Goal: Information Seeking & Learning: Understand process/instructions

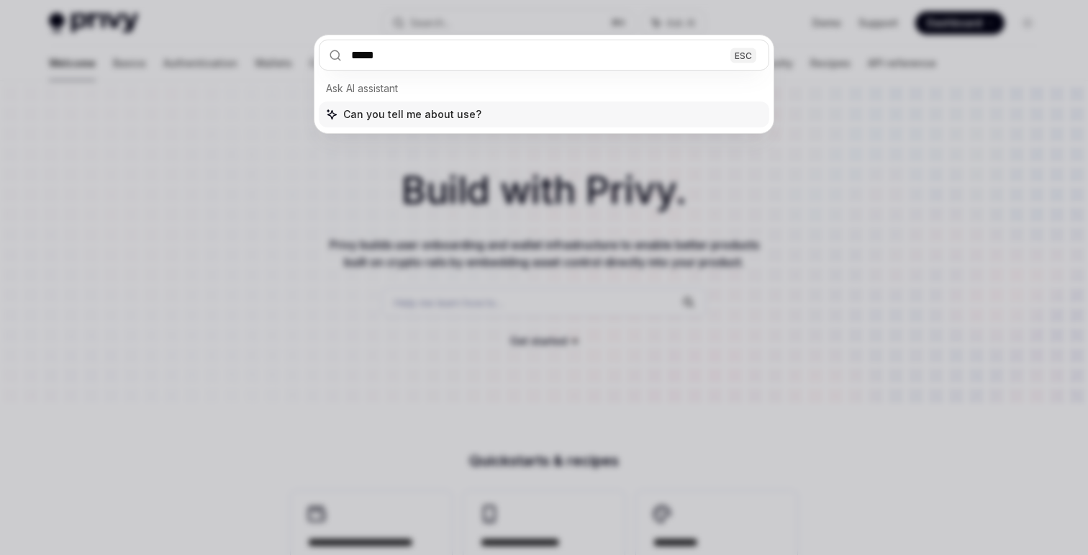
type input "******"
type textarea "*"
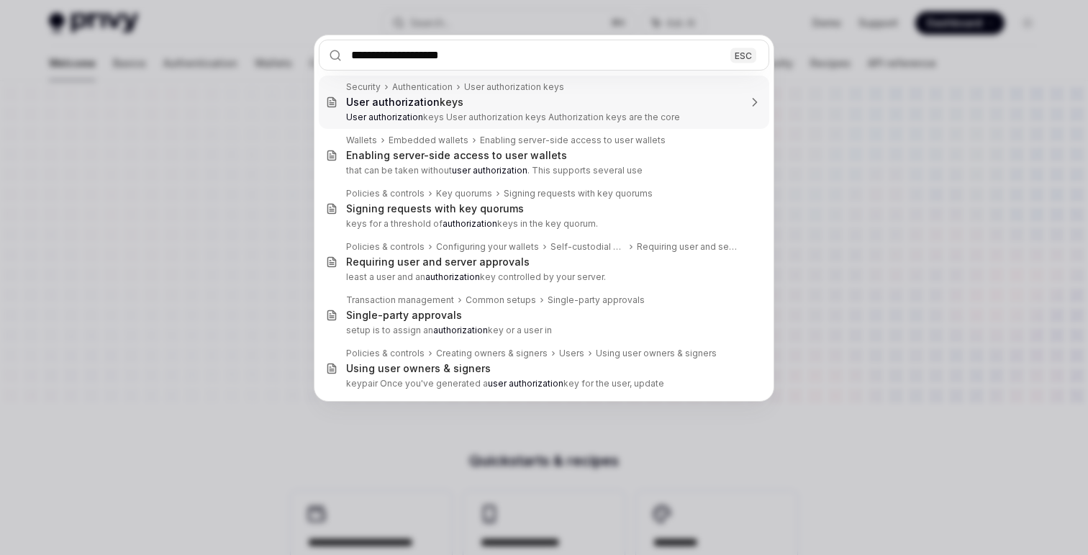
type input "**********"
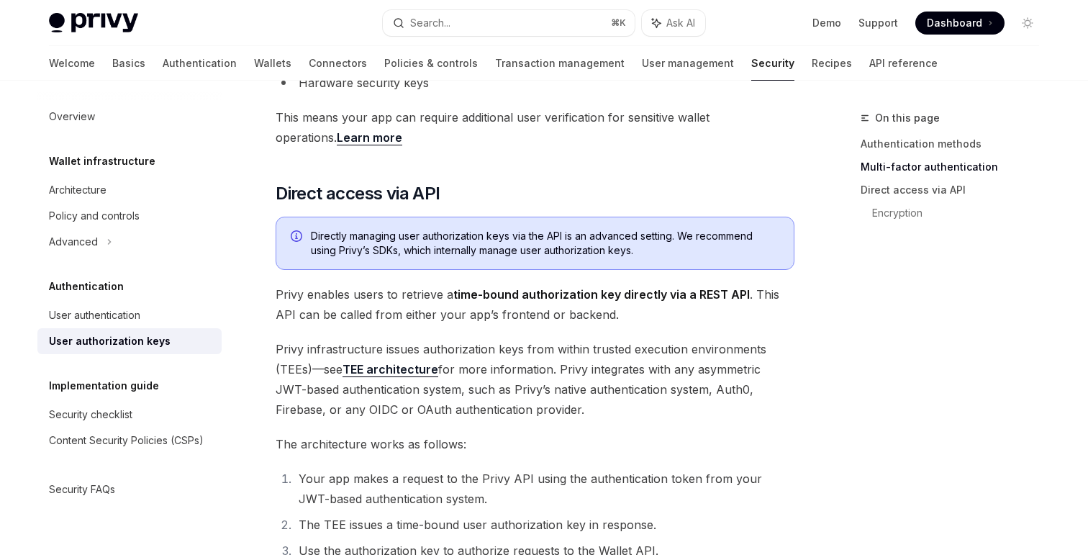
scroll to position [603, 0]
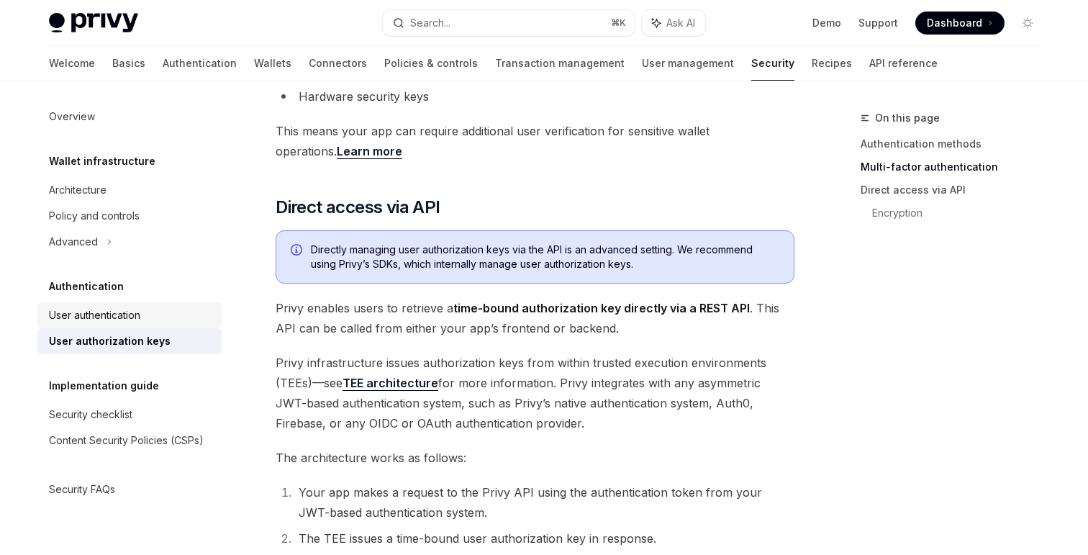
click at [114, 318] on div "User authentication" at bounding box center [94, 315] width 91 height 17
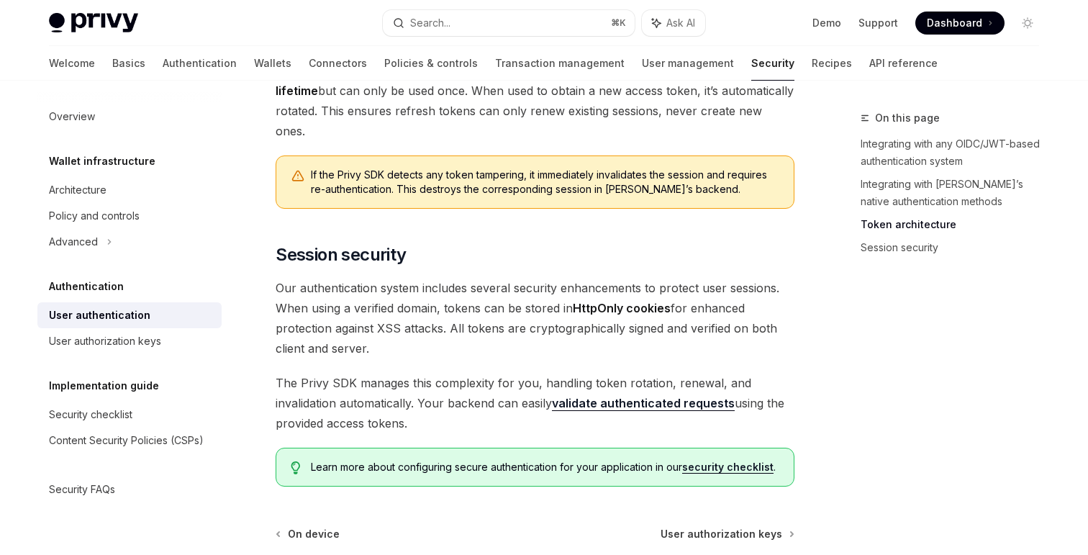
scroll to position [1231, 0]
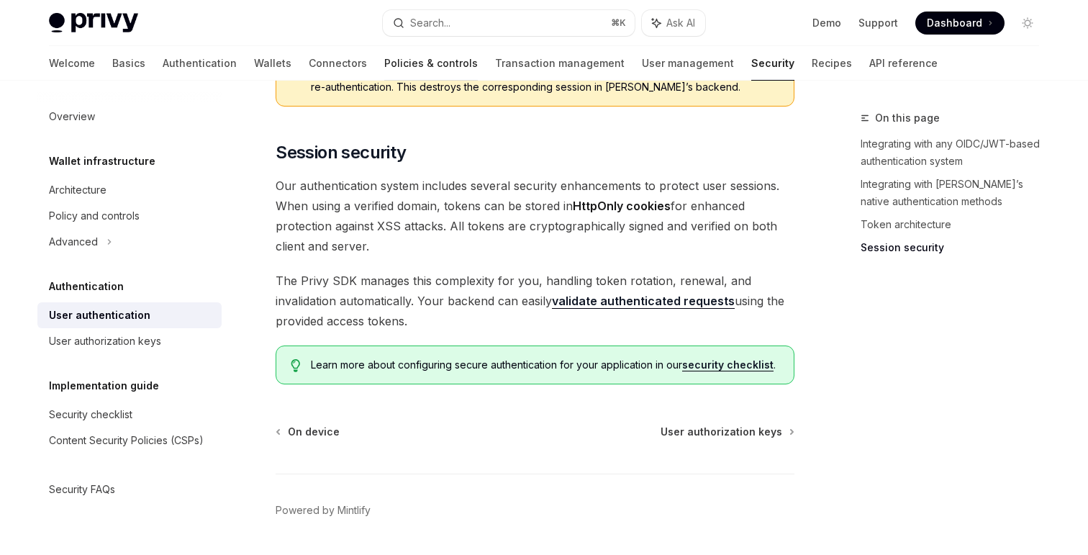
click at [384, 58] on link "Policies & controls" at bounding box center [431, 63] width 94 height 35
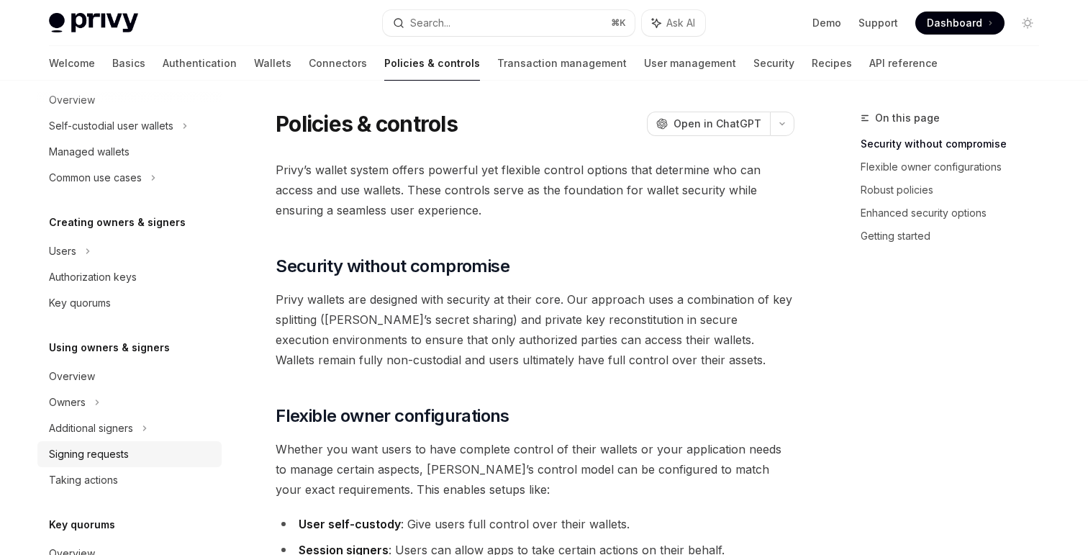
scroll to position [212, 0]
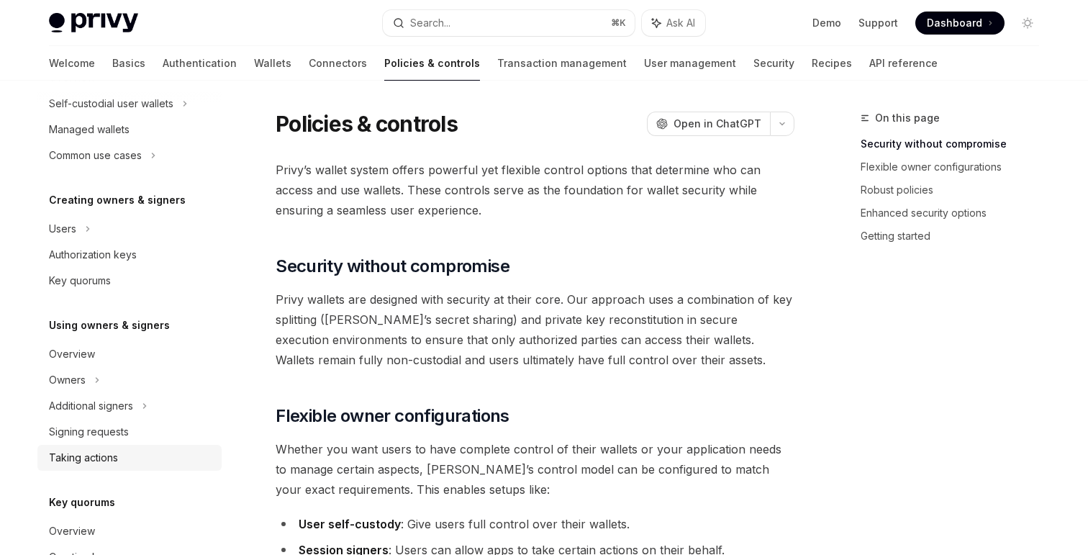
click at [122, 461] on div "Taking actions" at bounding box center [131, 457] width 164 height 17
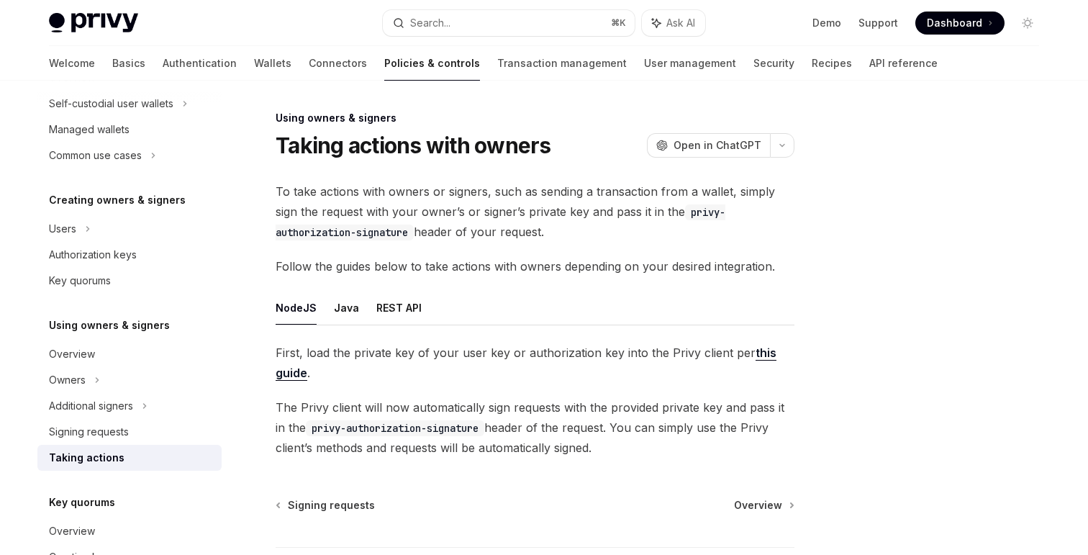
click at [356, 312] on ul "NodeJS Java REST API" at bounding box center [535, 308] width 519 height 35
click at [350, 312] on button "Java" at bounding box center [346, 308] width 25 height 34
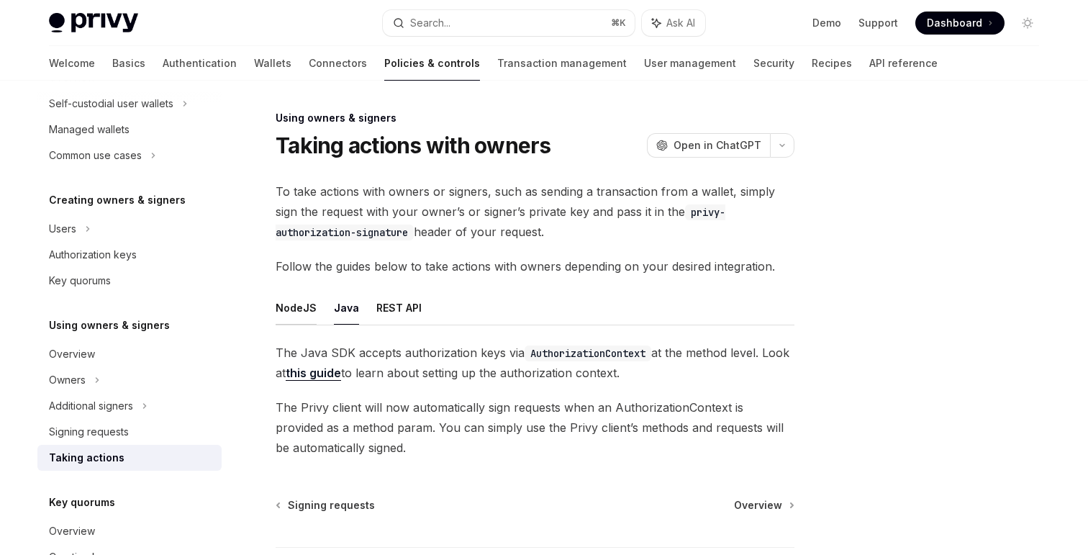
click at [311, 319] on button "NodeJS" at bounding box center [296, 308] width 41 height 34
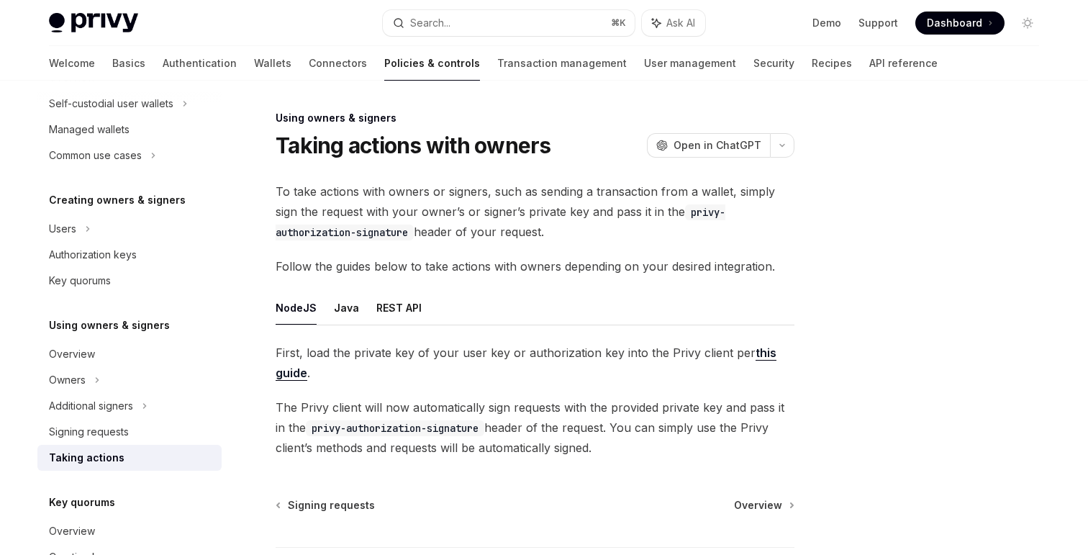
click at [298, 372] on link "this guide" at bounding box center [526, 362] width 501 height 35
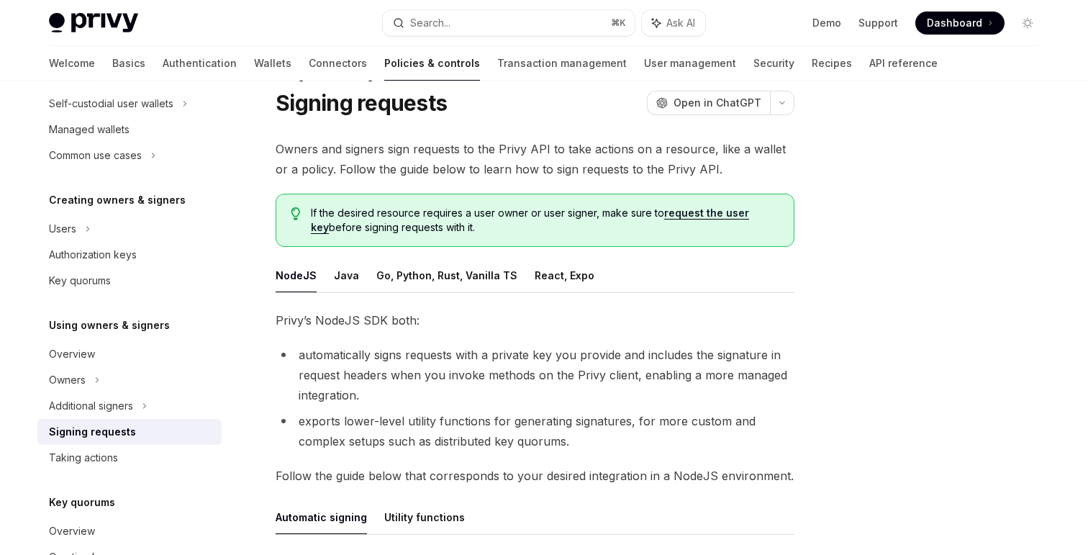
scroll to position [42, 0]
click at [707, 211] on link "request the user key" at bounding box center [530, 220] width 438 height 27
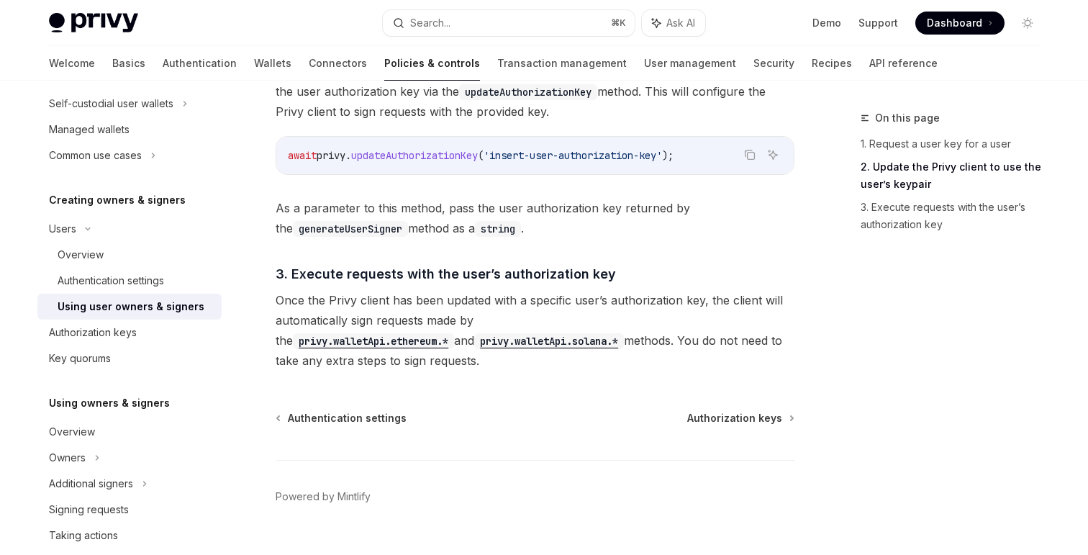
scroll to position [1151, 0]
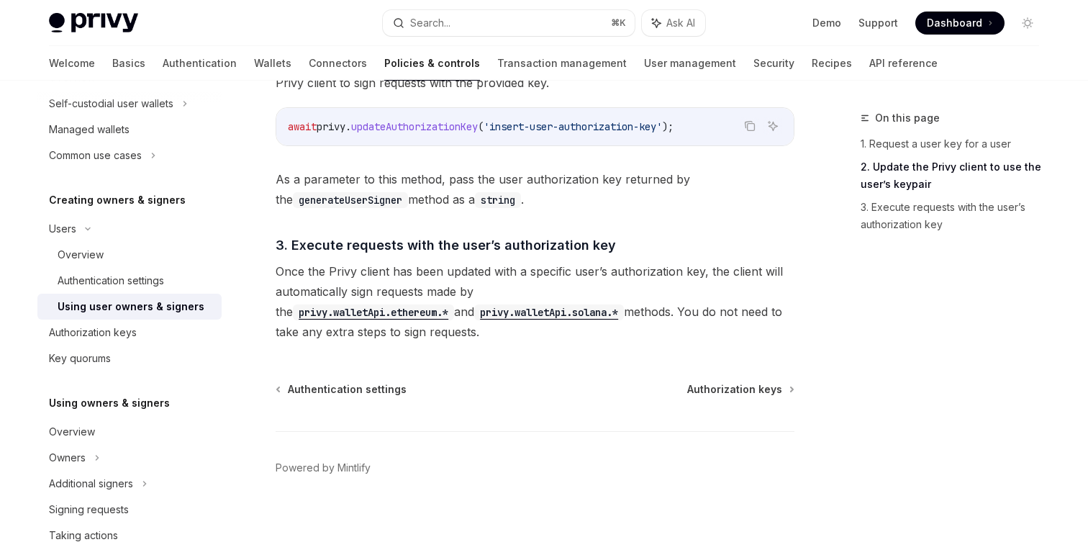
click at [558, 322] on span "Once the Privy client has been updated with a specific user’s authorization key…" at bounding box center [535, 301] width 519 height 81
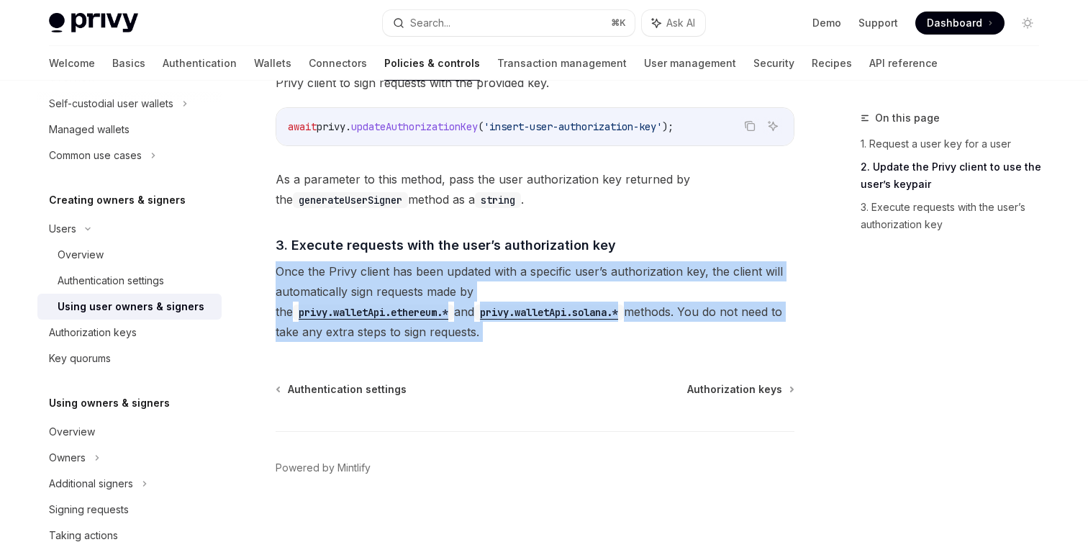
click at [558, 322] on span "Once the Privy client has been updated with a specific user’s authorization key…" at bounding box center [535, 301] width 519 height 81
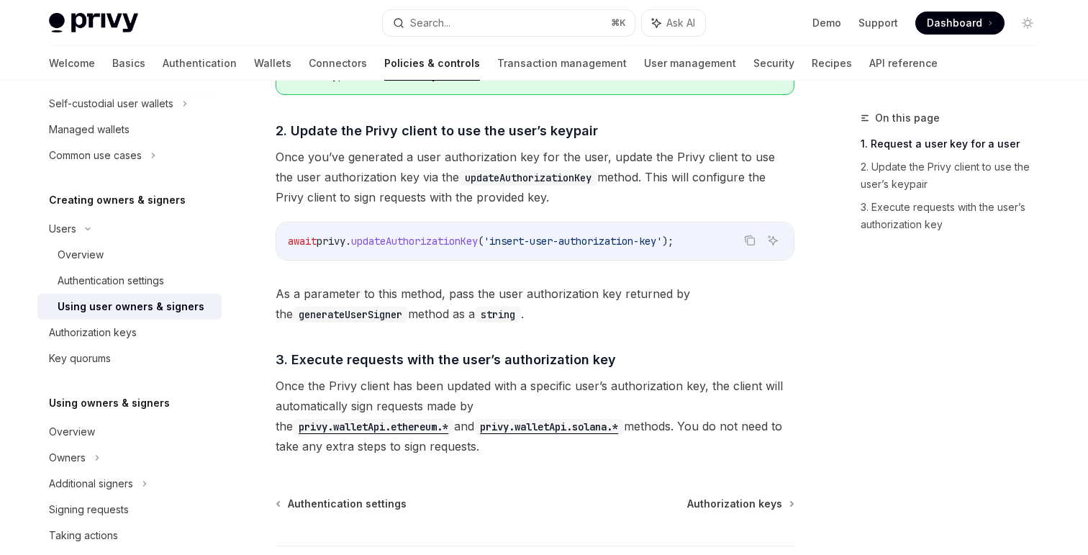
click at [556, 294] on span "As a parameter to this method, pass the user authorization key returned by the …" at bounding box center [535, 304] width 519 height 40
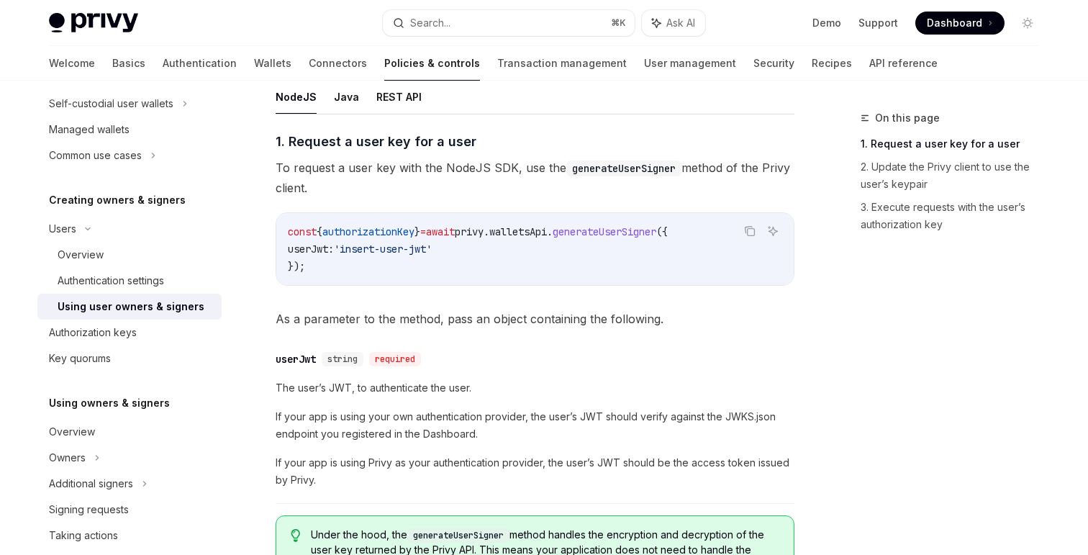
scroll to position [497, 0]
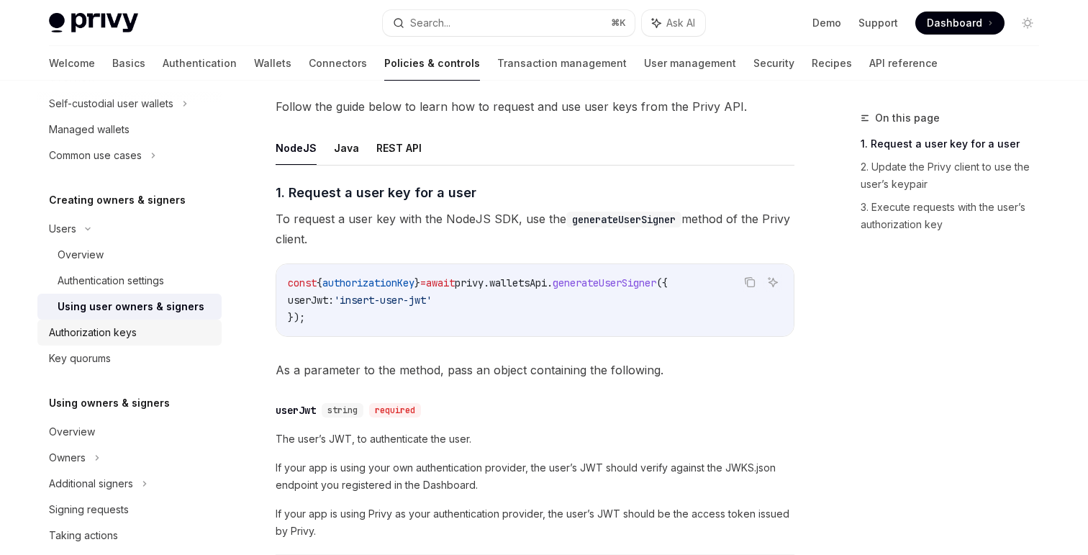
click at [184, 343] on link "Authorization keys" at bounding box center [129, 333] width 184 height 26
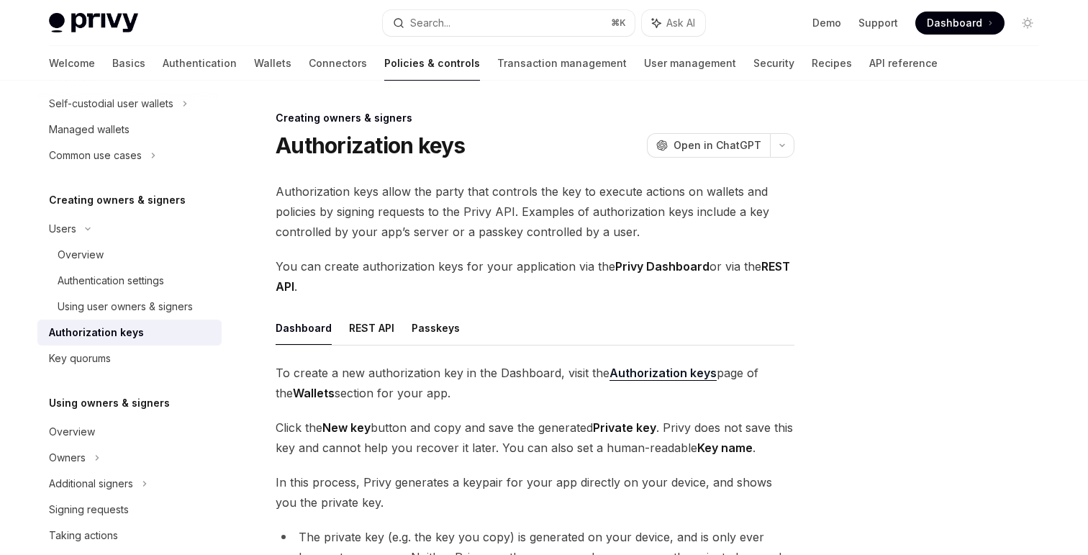
scroll to position [358, 0]
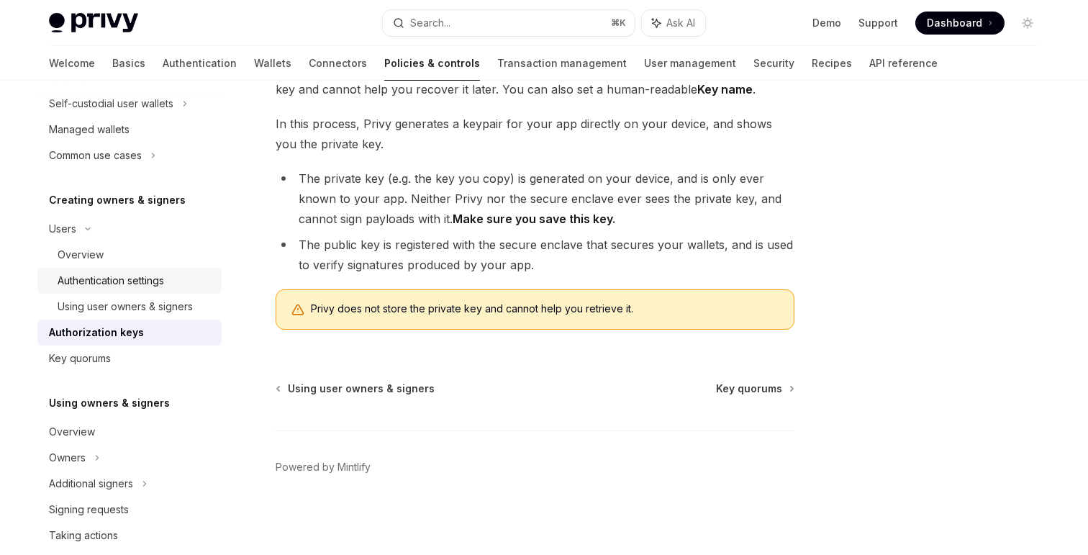
click at [153, 292] on link "Authentication settings" at bounding box center [129, 281] width 184 height 26
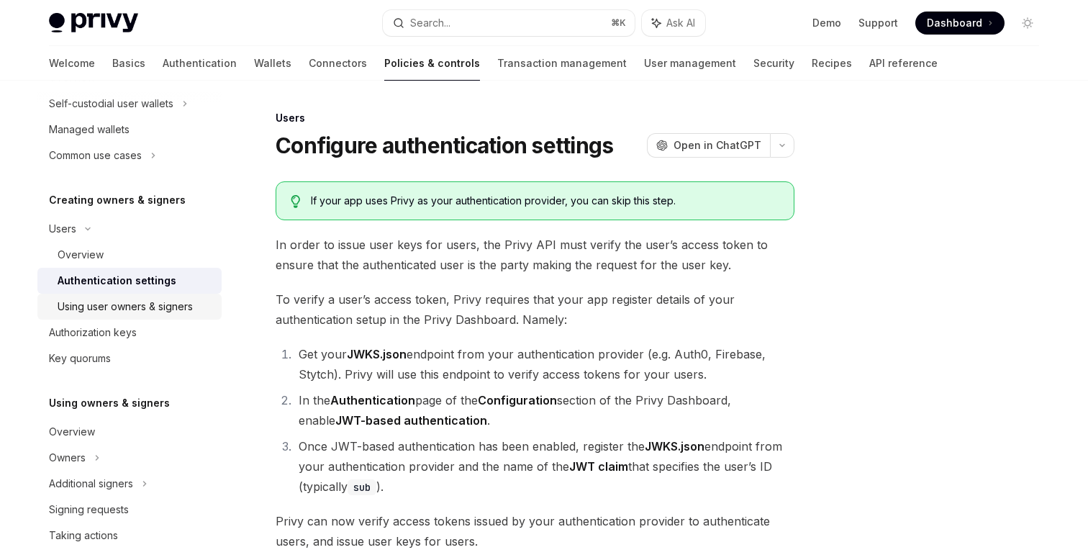
click at [156, 306] on div "Using user owners & signers" at bounding box center [125, 306] width 135 height 17
type textarea "*"
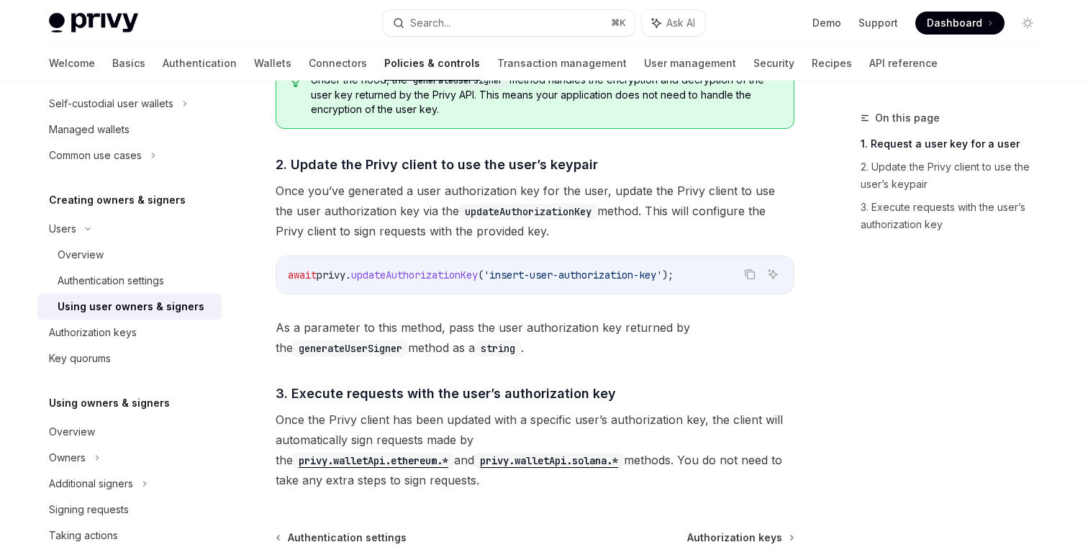
scroll to position [1100, 0]
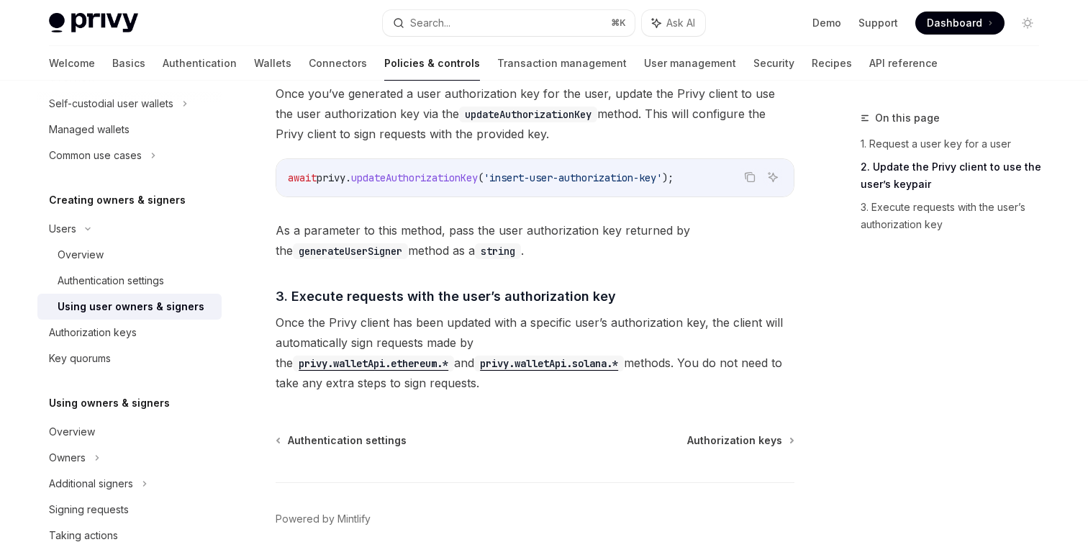
click at [484, 356] on span "Once the Privy client has been updated with a specific user’s authorization key…" at bounding box center [535, 352] width 519 height 81
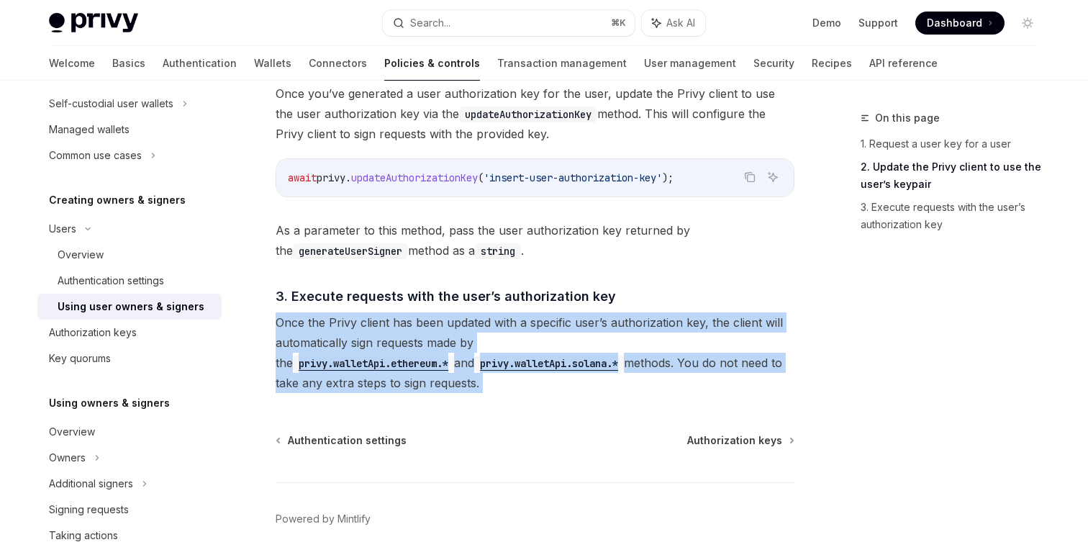
click at [484, 356] on span "Once the Privy client has been updated with a specific user’s authorization key…" at bounding box center [535, 352] width 519 height 81
click at [465, 356] on span "Once the Privy client has been updated with a specific user’s authorization key…" at bounding box center [535, 352] width 519 height 81
